Goal: Transaction & Acquisition: Obtain resource

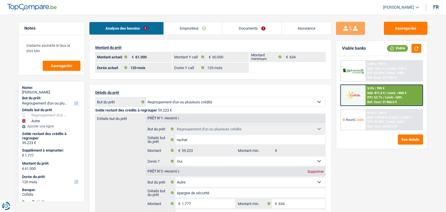
select select "refinancing"
select select "other"
select select "120"
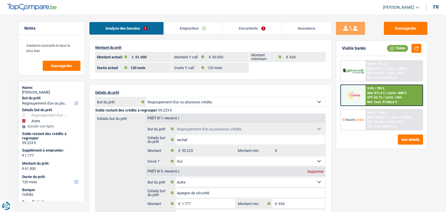
select select "120"
select select "refinancing"
select select "yes"
select select "other"
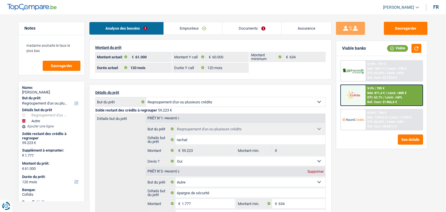
select select "not_answered"
select select "120"
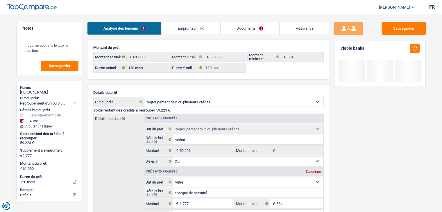
select select "refinancing"
select select "other"
select select "120"
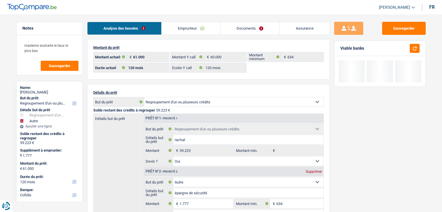
select select "120"
select select "refinancing"
select select "yes"
select select "other"
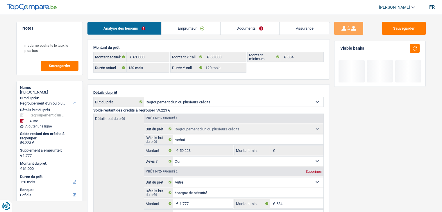
select select "not_answered"
select select "120"
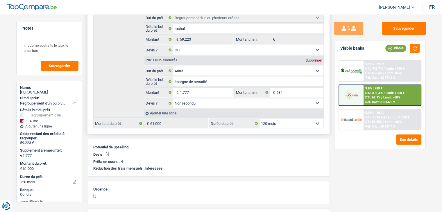
scroll to position [145, 0]
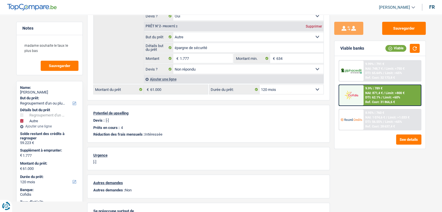
click at [390, 119] on span "Limit: >1.033 €" at bounding box center [399, 118] width 22 height 4
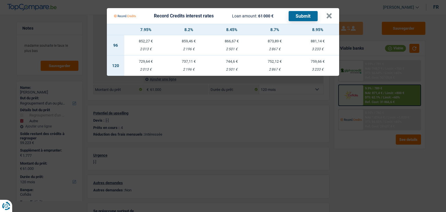
click at [375, 176] on Credits "Record Credits interest rates Loan amount: 61 000 € Submit × 7.95% 8.2% 8.45% 8…" at bounding box center [223, 106] width 446 height 212
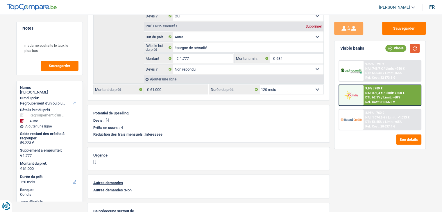
click at [417, 48] on button "button" at bounding box center [415, 48] width 10 height 9
